Goal: Find specific page/section: Find specific page/section

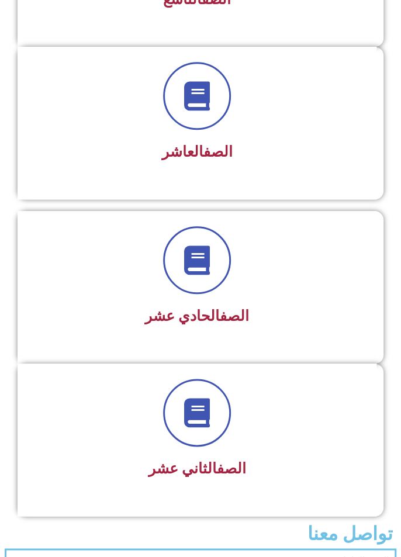
scroll to position [1626, 0]
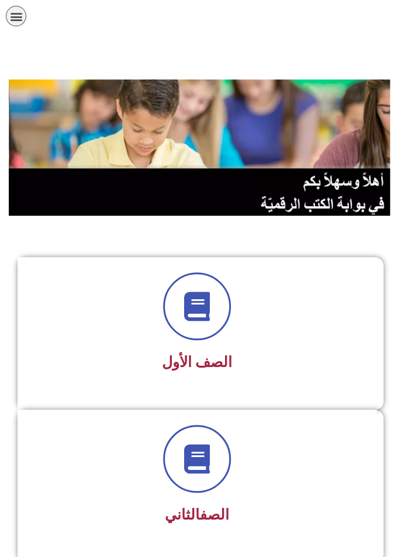
click at [268, 199] on img at bounding box center [201, 148] width 384 height 136
click at [299, 173] on img at bounding box center [201, 148] width 384 height 136
click at [290, 159] on img at bounding box center [201, 148] width 384 height 136
click at [289, 169] on img at bounding box center [201, 148] width 384 height 136
click at [291, 147] on img at bounding box center [201, 148] width 384 height 136
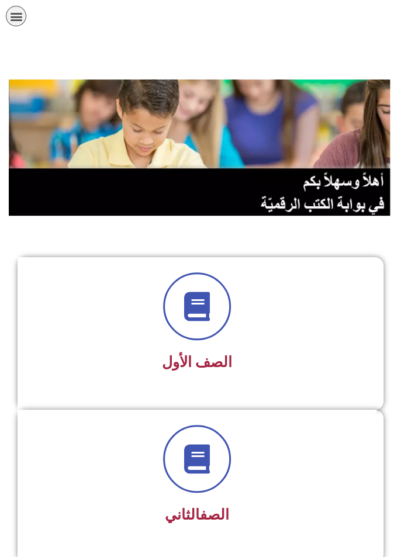
click at [241, 329] on div at bounding box center [197, 306] width 329 height 68
click at [208, 303] on icon at bounding box center [196, 306] width 29 height 29
click at [192, 316] on icon at bounding box center [196, 306] width 29 height 29
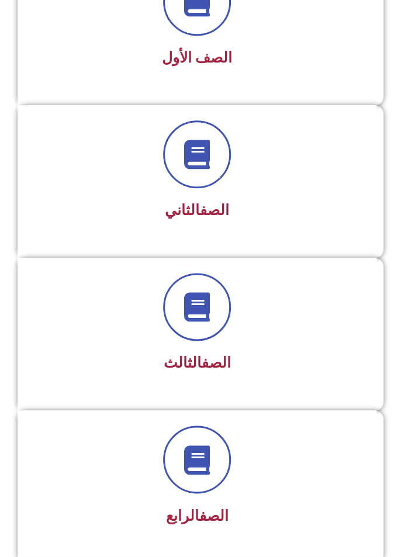
click at [226, 179] on div at bounding box center [197, 154] width 329 height 68
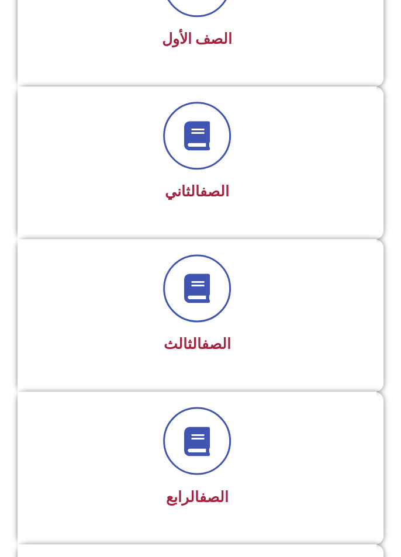
scroll to position [323, 0]
click at [223, 164] on div at bounding box center [197, 136] width 329 height 68
click at [211, 303] on span at bounding box center [197, 289] width 68 height 68
click at [195, 225] on div "الصف الثاني" at bounding box center [197, 163] width 359 height 153
click at [169, 278] on span at bounding box center [197, 289] width 68 height 68
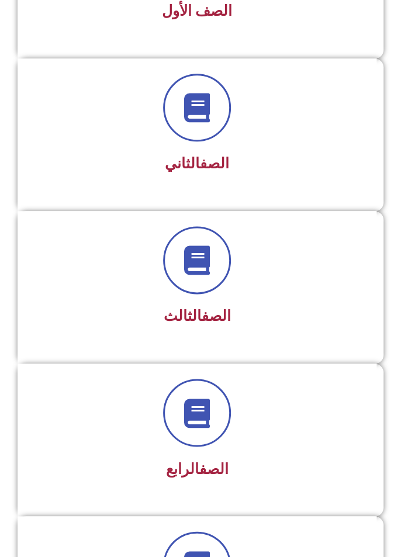
click at [157, 446] on div "الصف الرابع" at bounding box center [197, 431] width 329 height 105
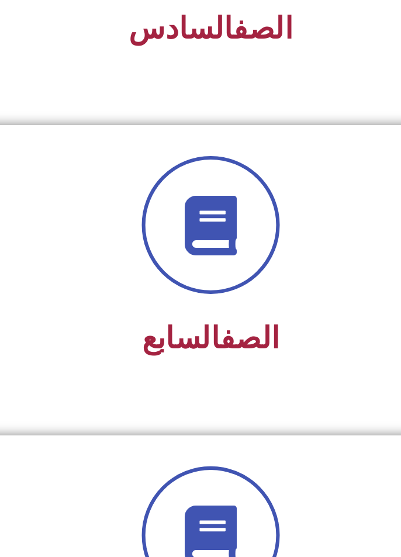
click at [195, 272] on icon at bounding box center [196, 271] width 29 height 29
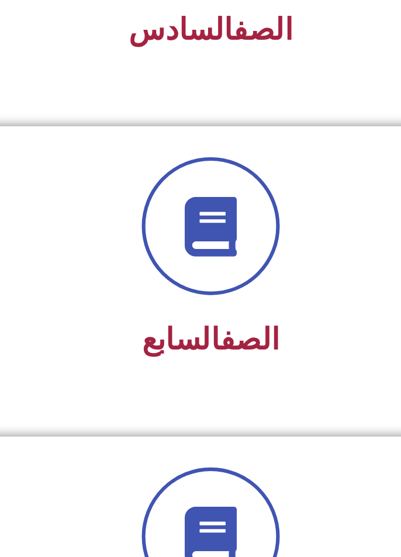
click at [217, 267] on span at bounding box center [197, 273] width 68 height 68
click at [223, 295] on div at bounding box center [197, 273] width 329 height 68
click at [209, 284] on span at bounding box center [197, 273] width 68 height 68
click at [203, 282] on icon at bounding box center [196, 272] width 29 height 29
click at [191, 275] on icon at bounding box center [196, 272] width 29 height 29
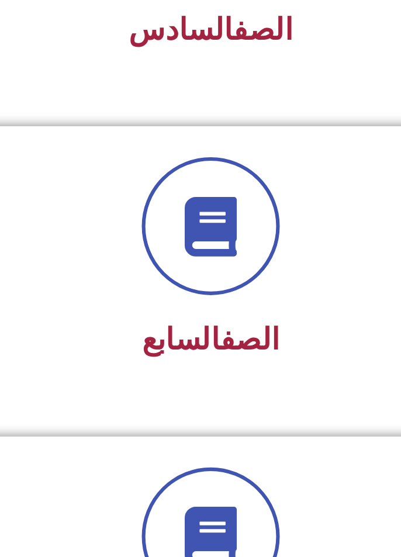
click at [190, 265] on icon at bounding box center [196, 272] width 29 height 29
click at [170, 281] on span at bounding box center [197, 273] width 68 height 68
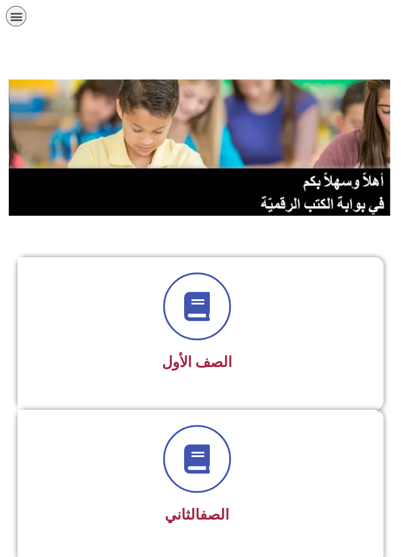
click at [308, 139] on img at bounding box center [201, 148] width 384 height 136
click at [301, 115] on img at bounding box center [201, 148] width 384 height 136
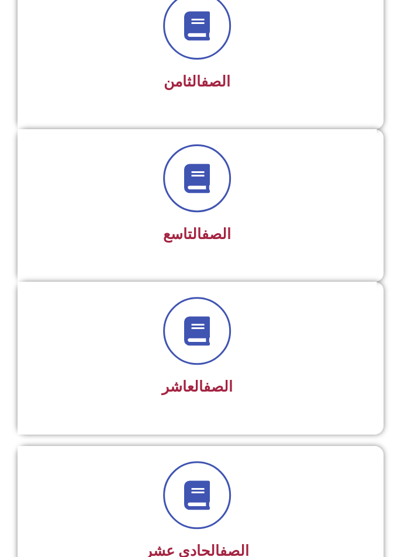
scroll to position [1391, 0]
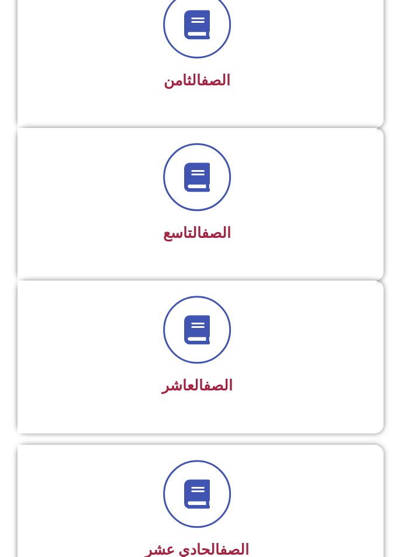
click at [190, 184] on icon at bounding box center [196, 177] width 29 height 29
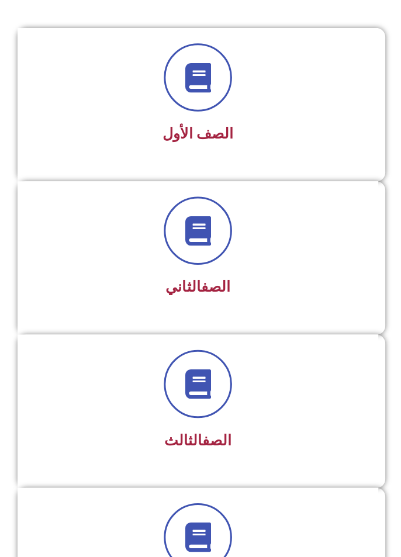
scroll to position [227, 0]
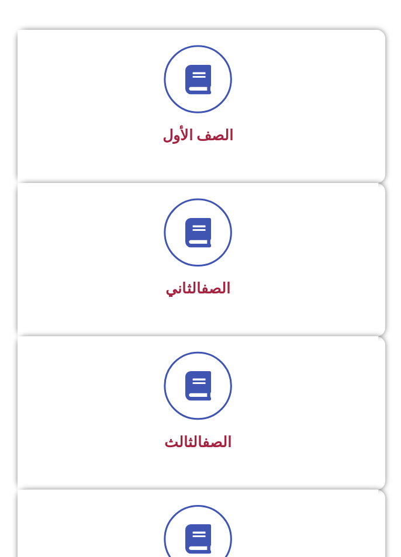
click at [265, 408] on div at bounding box center [197, 384] width 329 height 68
click at [267, 433] on h3 "الصف الثالث" at bounding box center [197, 440] width 329 height 18
click at [263, 432] on h3 "الصف الثالث" at bounding box center [197, 440] width 329 height 18
click at [290, 547] on div at bounding box center [197, 537] width 329 height 68
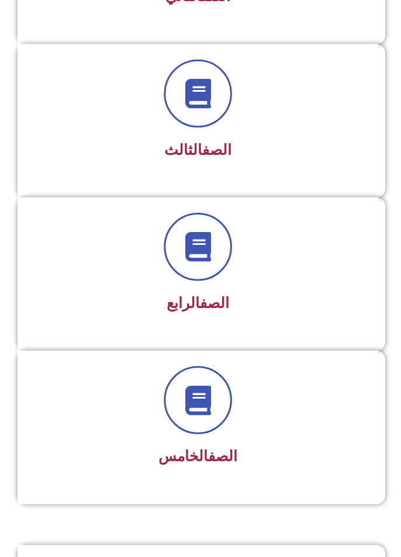
click at [283, 482] on div "الصف الخامس" at bounding box center [197, 428] width 359 height 153
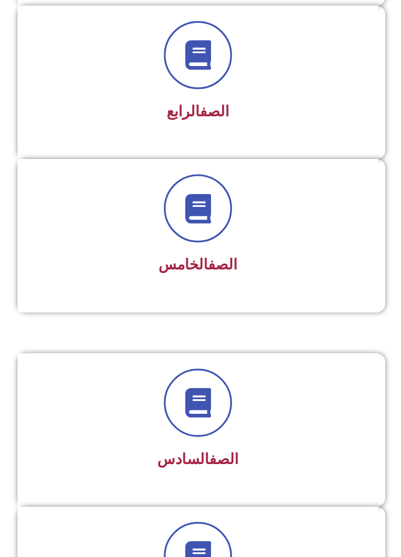
scroll to position [708, 0]
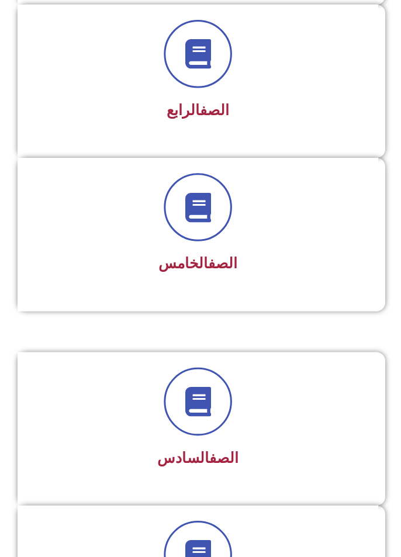
click at [279, 557] on div at bounding box center [197, 555] width 329 height 68
click at [294, 557] on div at bounding box center [197, 555] width 329 height 68
click at [279, 557] on div at bounding box center [197, 555] width 329 height 68
click at [284, 555] on div at bounding box center [197, 555] width 329 height 68
click at [285, 557] on div at bounding box center [197, 555] width 329 height 68
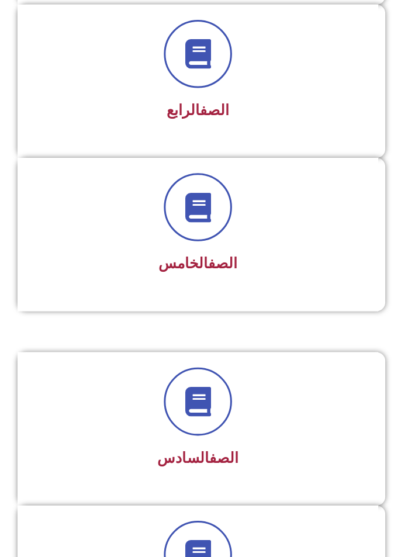
click at [286, 556] on div at bounding box center [197, 555] width 329 height 68
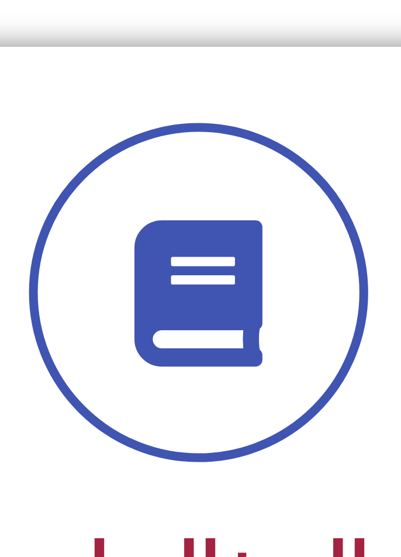
scroll to position [777, 0]
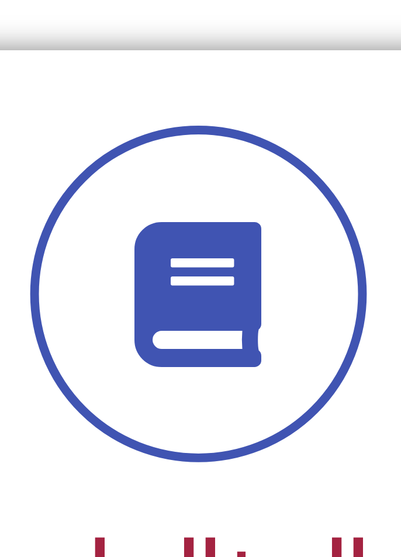
click at [199, 500] on span at bounding box center [197, 486] width 68 height 68
click at [203, 503] on span at bounding box center [197, 486] width 68 height 68
click at [200, 504] on span at bounding box center [197, 486] width 68 height 68
click at [200, 500] on span at bounding box center [197, 486] width 68 height 68
click at [196, 487] on icon at bounding box center [196, 485] width 29 height 29
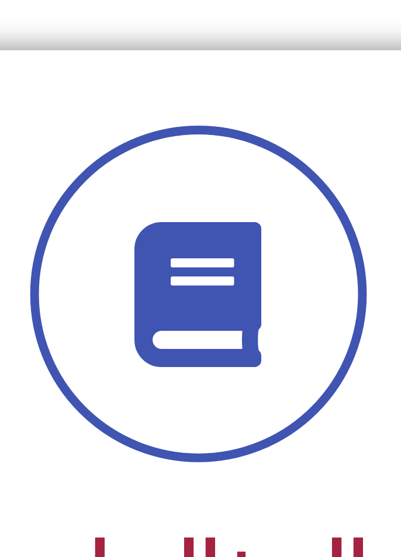
click at [202, 471] on icon at bounding box center [196, 485] width 29 height 29
click at [202, 493] on icon at bounding box center [196, 485] width 29 height 29
click at [210, 486] on icon at bounding box center [196, 485] width 29 height 29
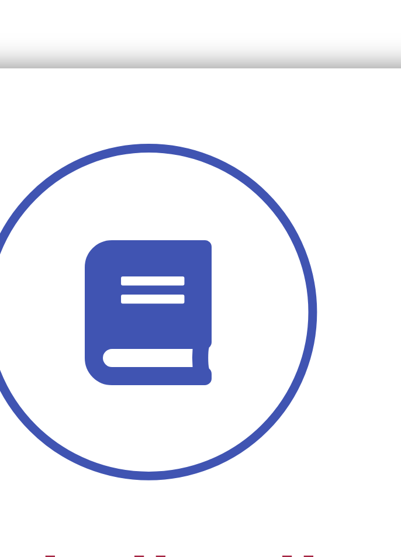
click at [194, 485] on icon at bounding box center [196, 485] width 29 height 29
click at [203, 486] on icon at bounding box center [196, 485] width 29 height 29
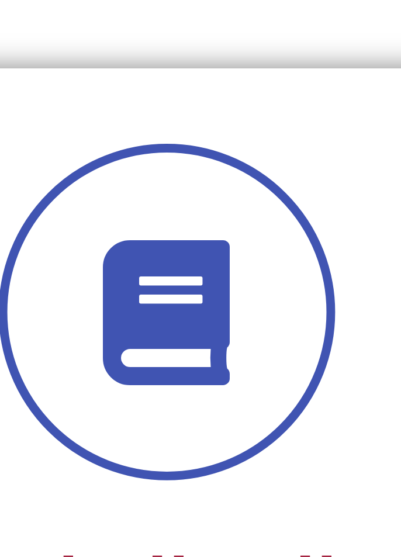
click at [199, 479] on icon at bounding box center [196, 485] width 29 height 29
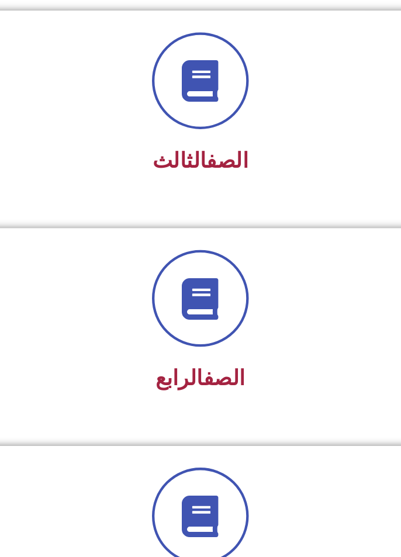
scroll to position [554, 0]
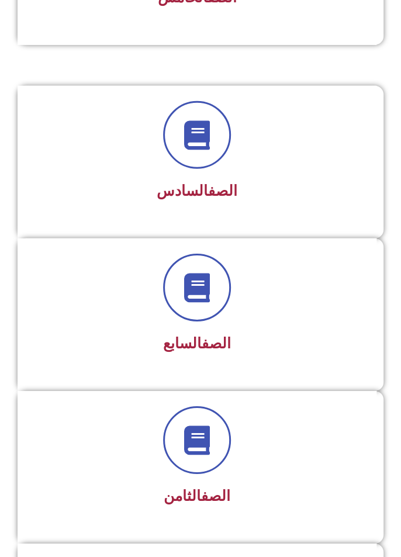
scroll to position [976, 0]
click at [269, 281] on div at bounding box center [197, 287] width 329 height 68
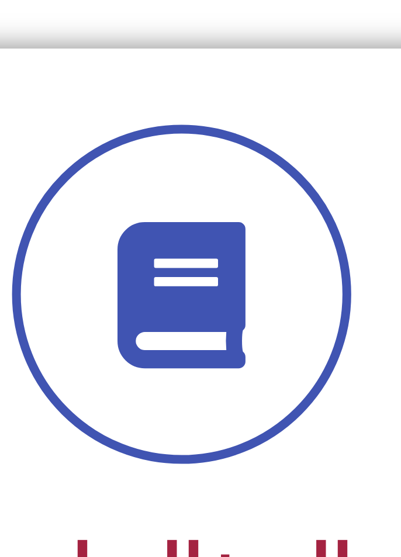
click at [160, 289] on div at bounding box center [197, 287] width 329 height 68
click at [229, 308] on div at bounding box center [197, 287] width 329 height 68
click at [228, 307] on div at bounding box center [197, 287] width 329 height 68
click at [227, 306] on div at bounding box center [197, 287] width 329 height 68
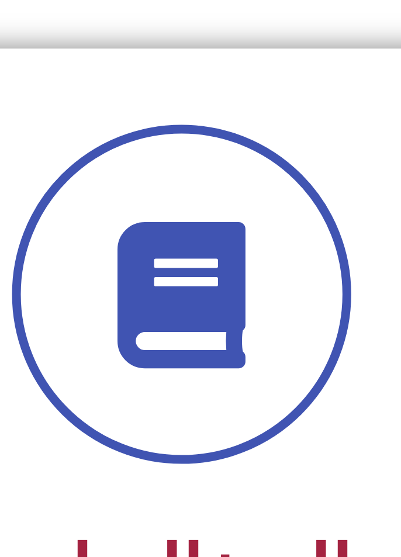
click at [226, 305] on div at bounding box center [197, 287] width 329 height 68
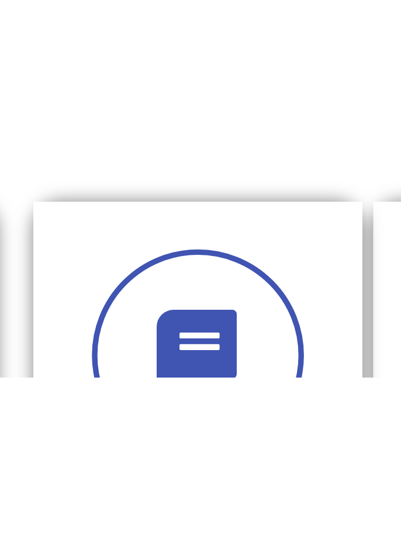
scroll to position [975, 0]
